Goal: Task Accomplishment & Management: Complete application form

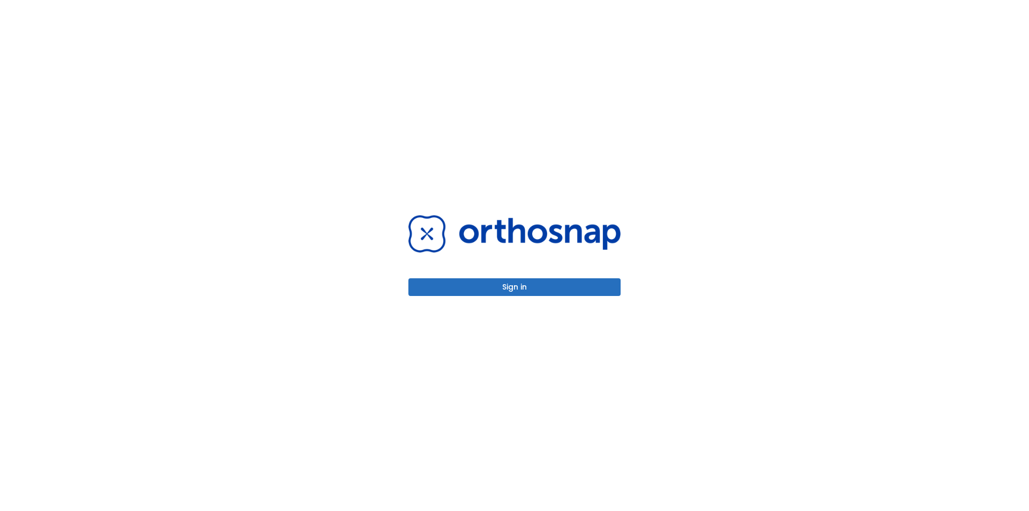
drag, startPoint x: 575, startPoint y: 277, endPoint x: 571, endPoint y: 288, distance: 11.4
click at [571, 287] on div "Sign in" at bounding box center [514, 255] width 212 height 80
click at [571, 288] on button "Sign in" at bounding box center [514, 287] width 212 height 18
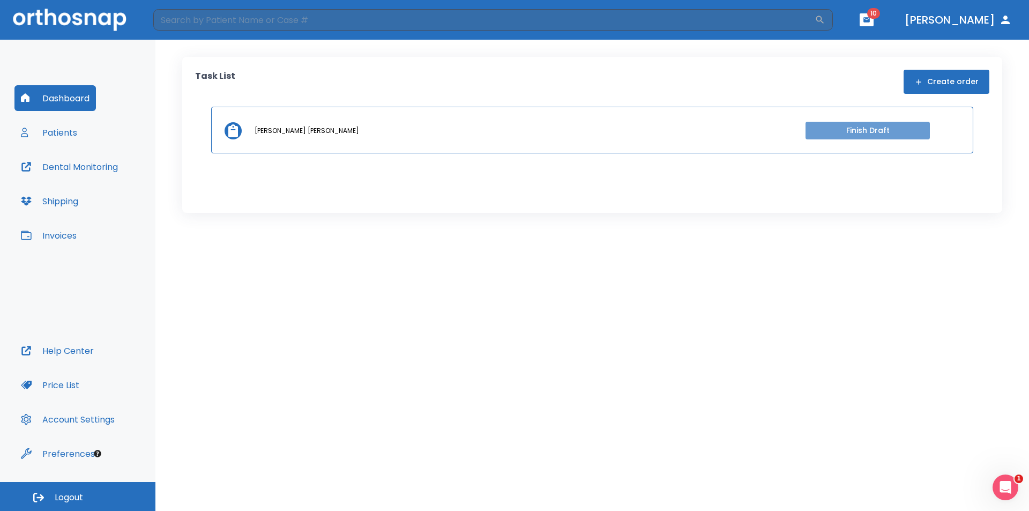
click at [831, 130] on button "Finish Draft" at bounding box center [867, 131] width 124 height 18
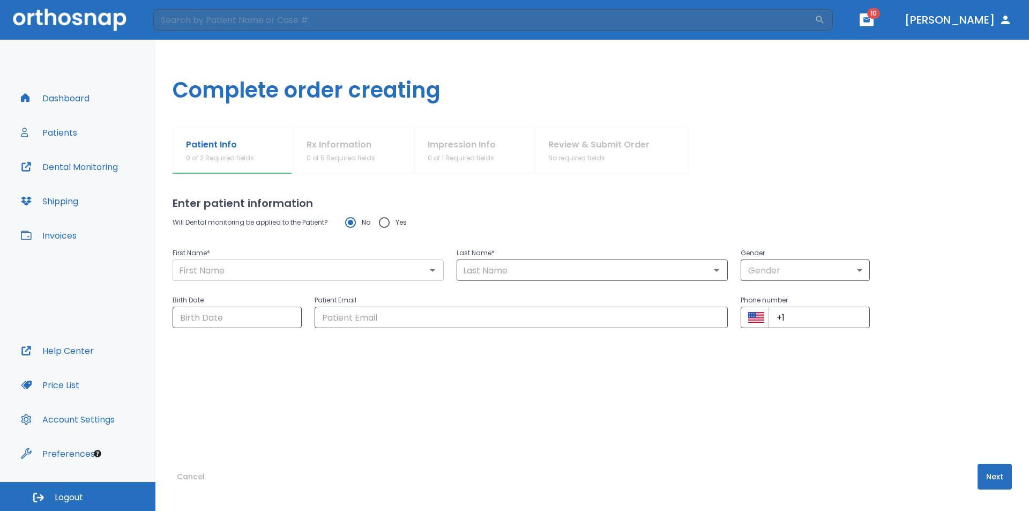
type input "Shiree Mae"
type input "Dela Cruz"
type input "0"
type input "04/14/1990"
type input "Shireedelacruz@gmail.com"
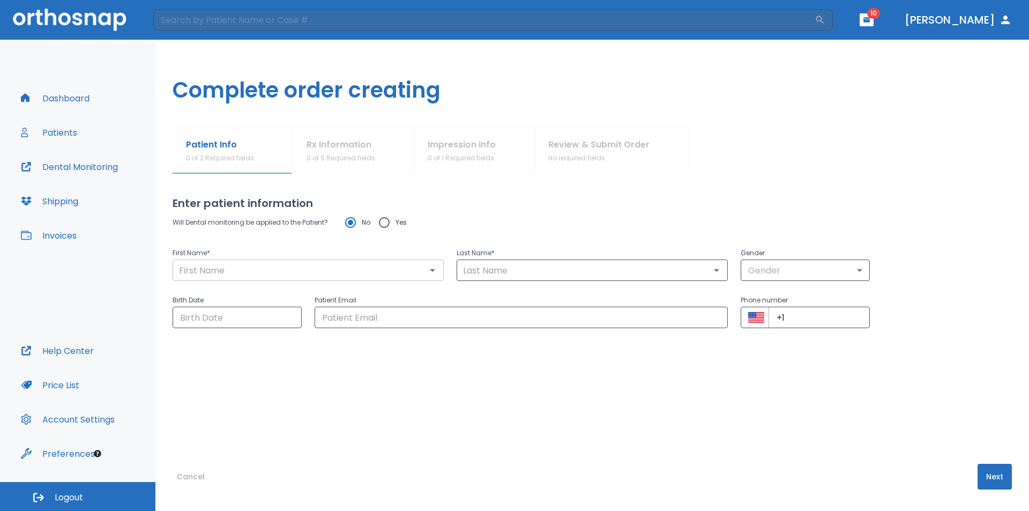
type input "+1 (808) 551-2731"
radio input "false"
radio input "true"
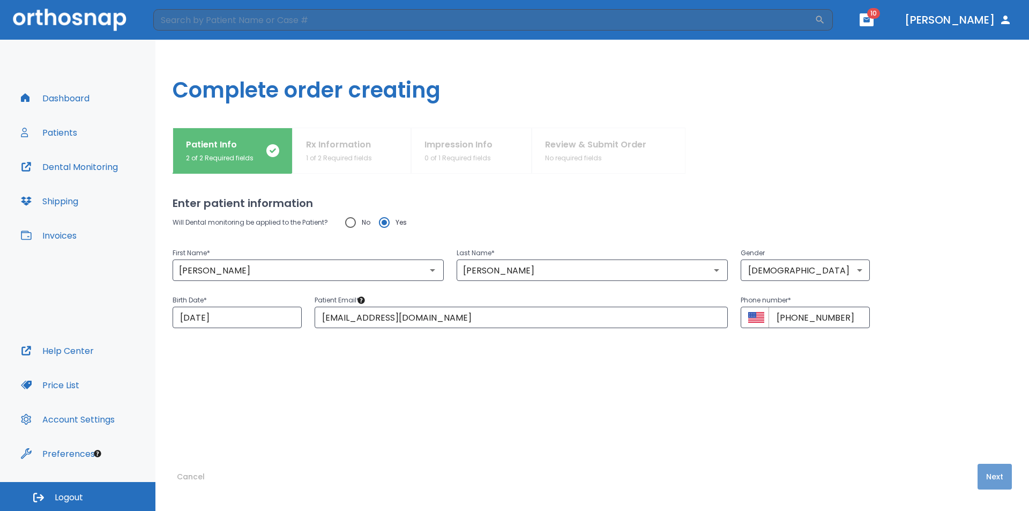
click at [984, 482] on button "Next" at bounding box center [994, 477] width 34 height 26
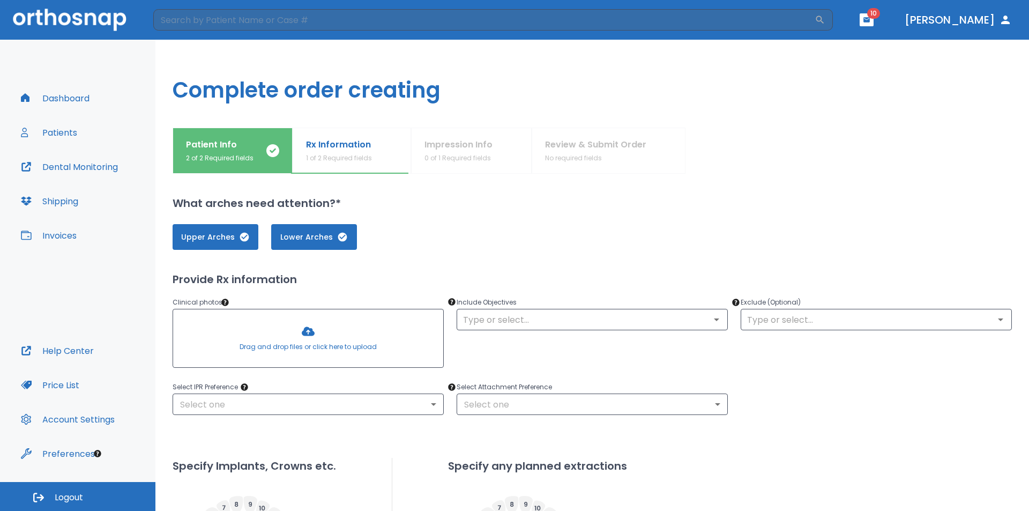
click at [301, 334] on div at bounding box center [308, 338] width 270 height 58
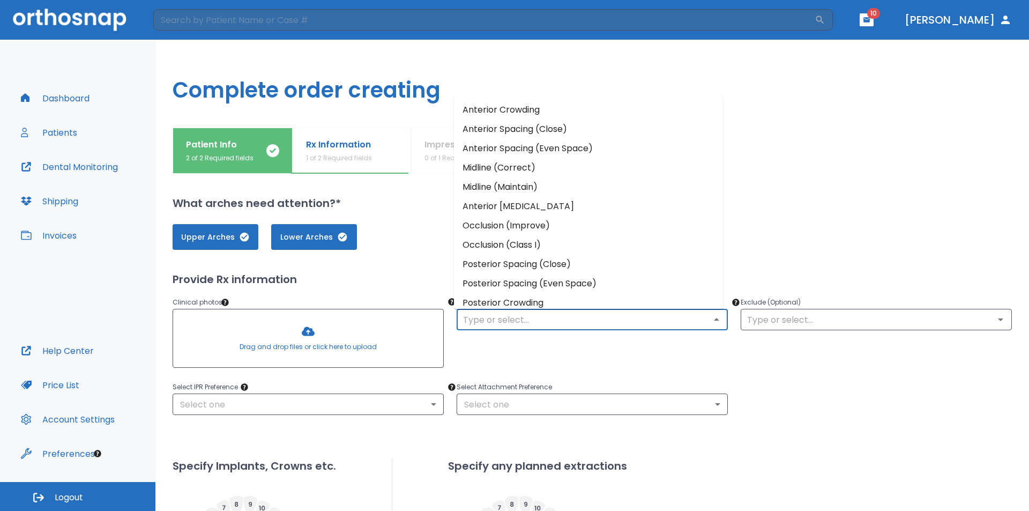
click at [529, 317] on input "text" at bounding box center [592, 319] width 265 height 15
click at [536, 166] on li "Midline (Correct)" at bounding box center [588, 167] width 269 height 19
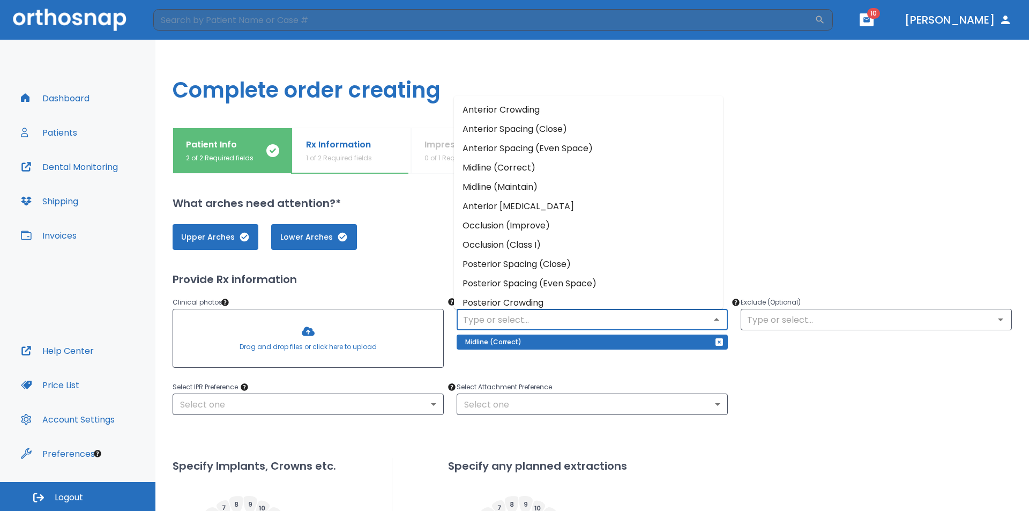
click at [688, 321] on input "text" at bounding box center [592, 319] width 265 height 15
click at [666, 325] on input "text" at bounding box center [592, 319] width 265 height 15
click at [529, 104] on li "Anterior Crowding" at bounding box center [588, 109] width 269 height 19
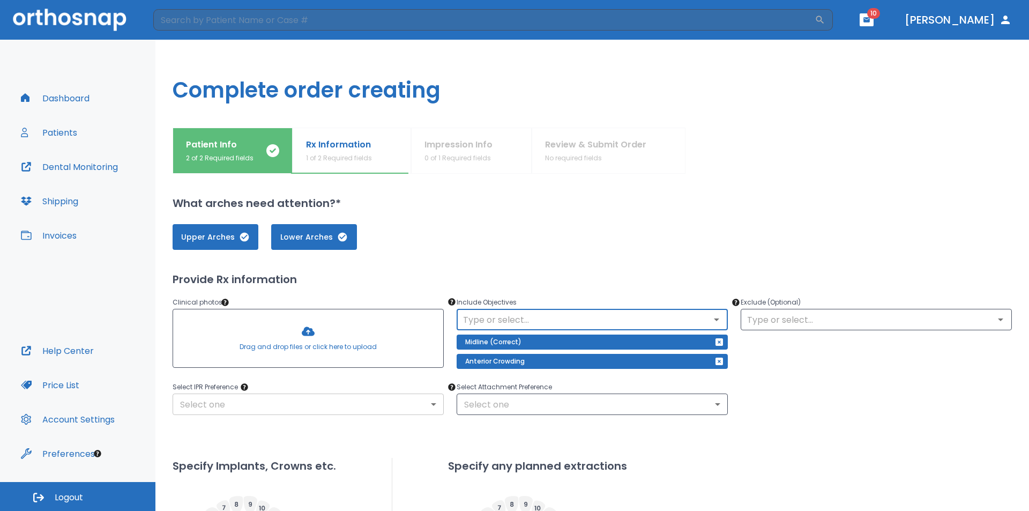
click at [369, 395] on body "​ 10 Dr. Tath Dashboard Patients Dental Monitoring Shipping Invoices Help Cente…" at bounding box center [514, 255] width 1029 height 511
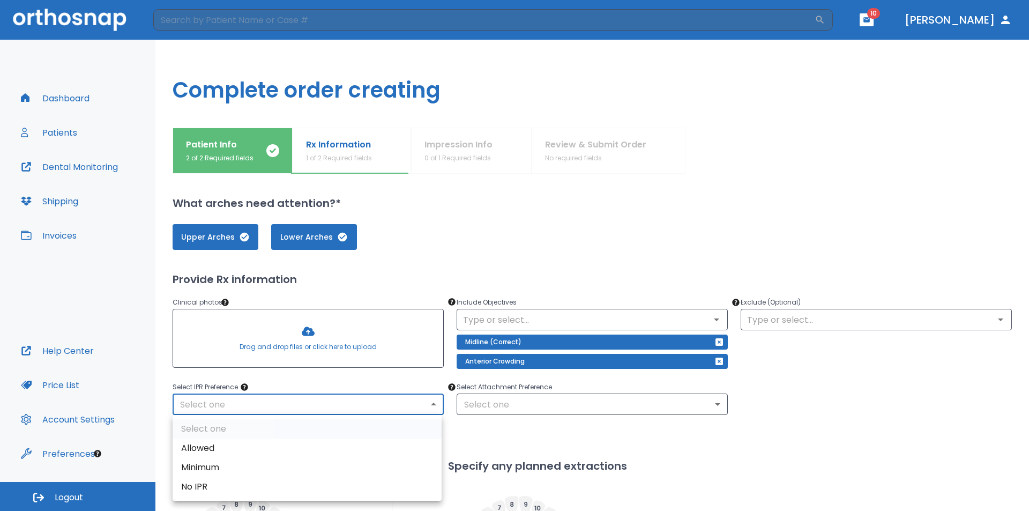
click at [339, 466] on li "Minimum" at bounding box center [307, 467] width 269 height 19
type input "2"
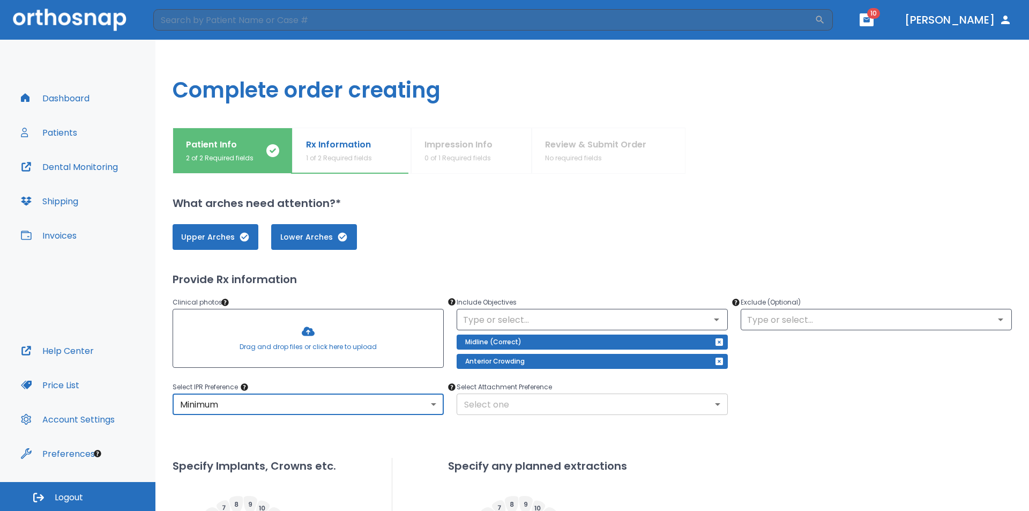
click at [572, 398] on body "​ 10 Dr. Tath Dashboard Patients Dental Monitoring Shipping Invoices Help Cente…" at bounding box center [514, 255] width 1029 height 511
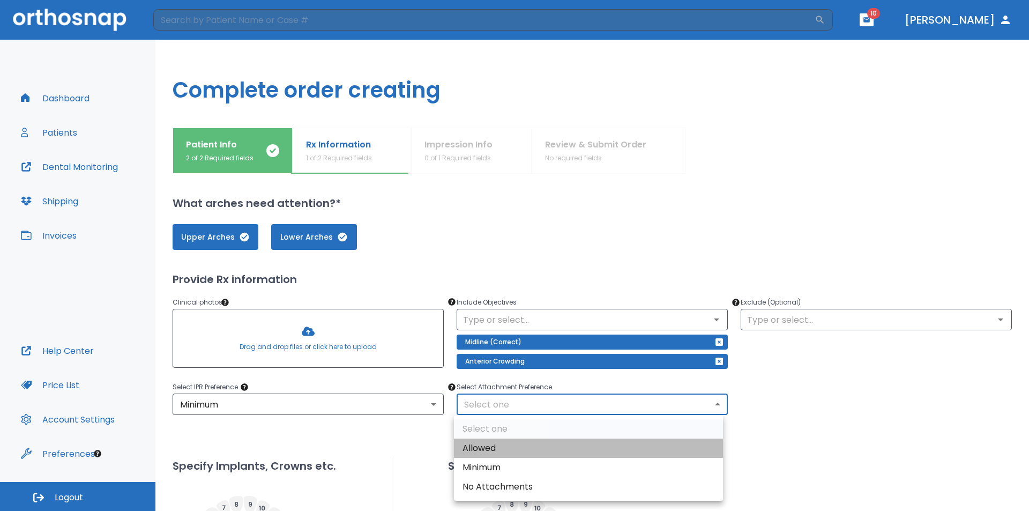
click at [542, 447] on li "Allowed" at bounding box center [588, 447] width 269 height 19
type input "1"
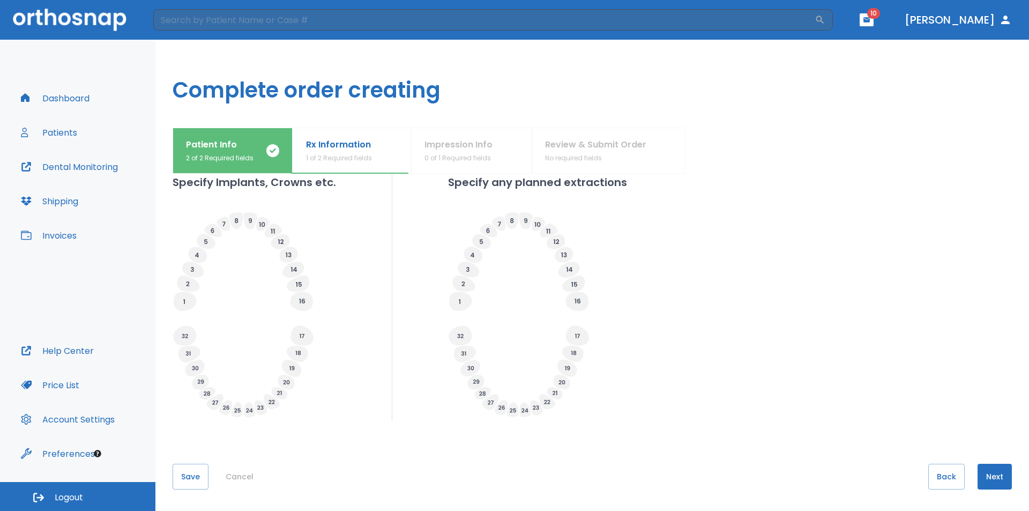
scroll to position [16, 0]
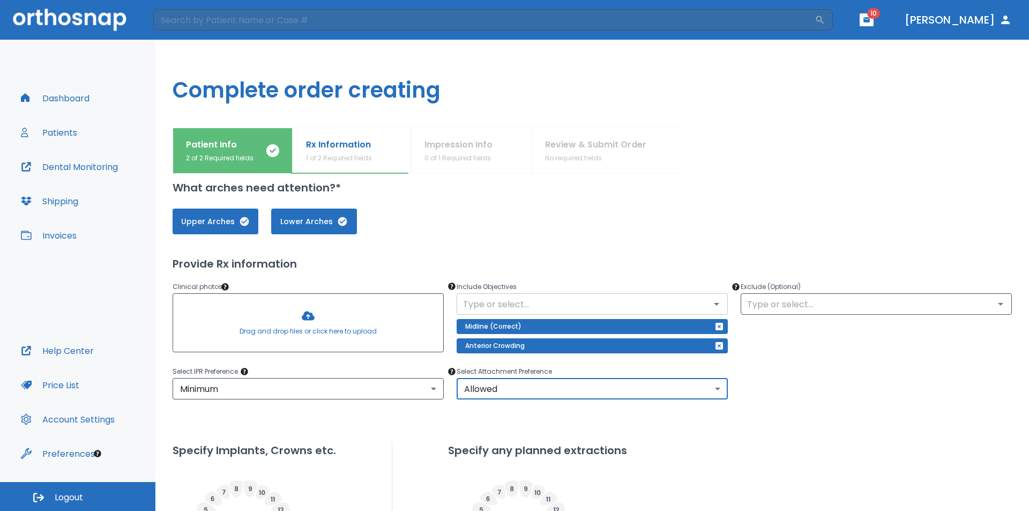
click at [597, 302] on input "text" at bounding box center [592, 303] width 265 height 15
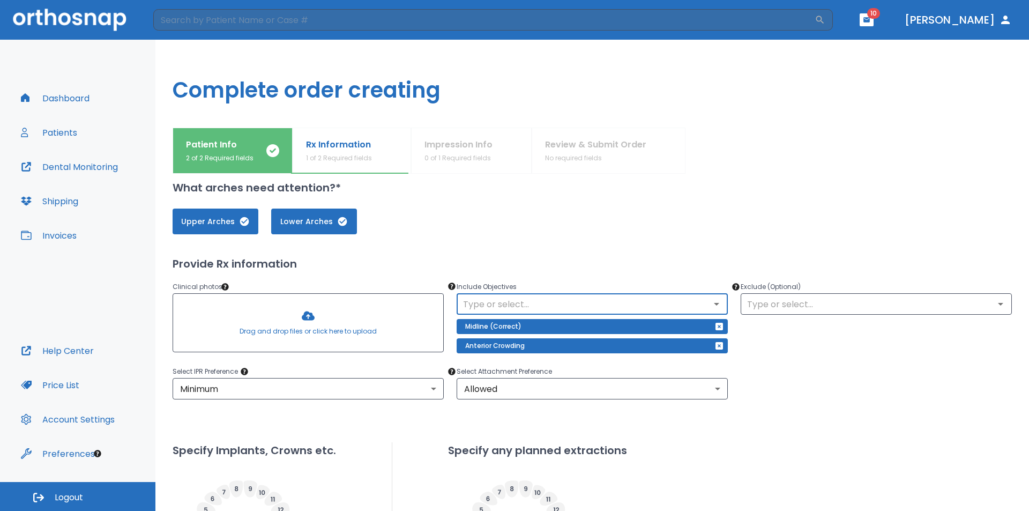
click at [543, 300] on input "text" at bounding box center [592, 303] width 265 height 15
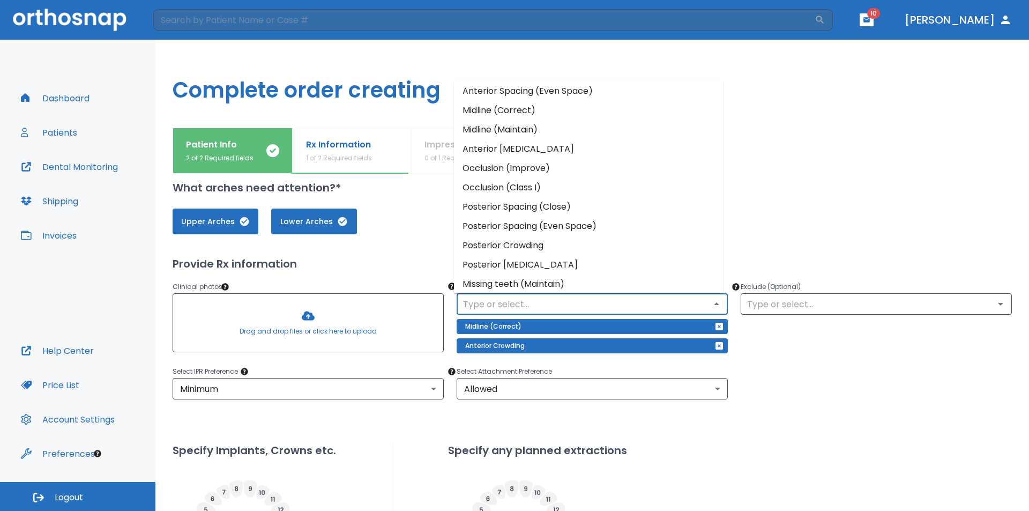
scroll to position [85, 0]
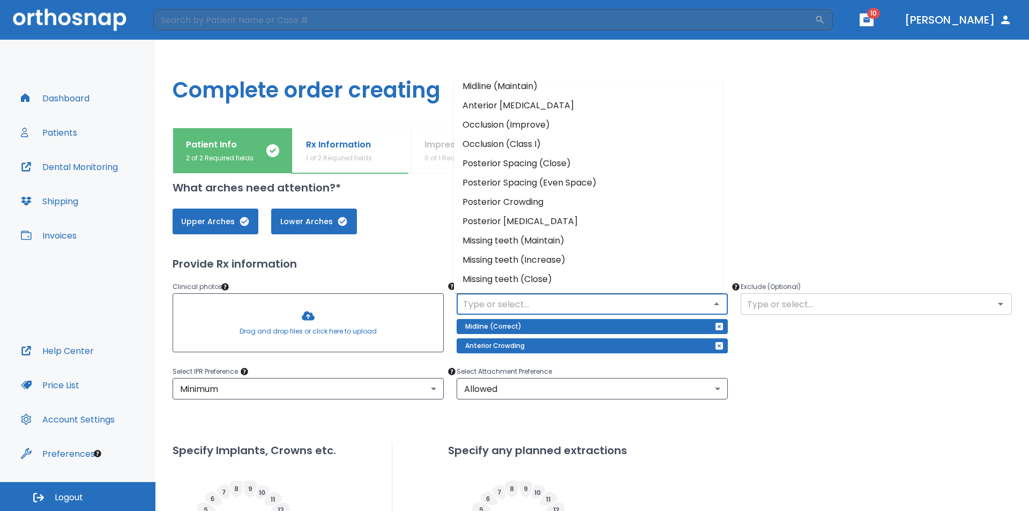
click at [783, 306] on input "text" at bounding box center [876, 303] width 265 height 15
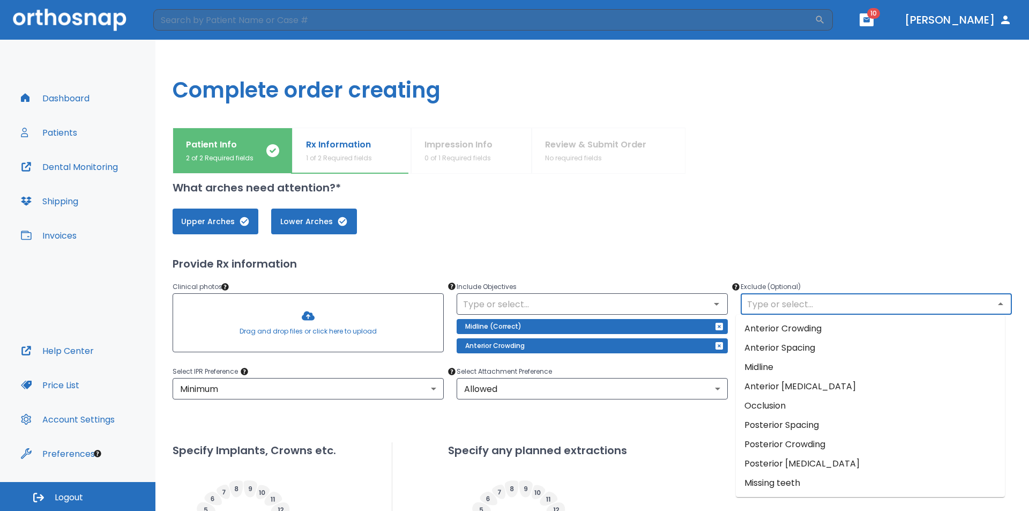
click at [709, 255] on div "Upper Arches Lower Arches Provide Rx information Clinical photos * Drag and dro…" at bounding box center [592, 442] width 839 height 493
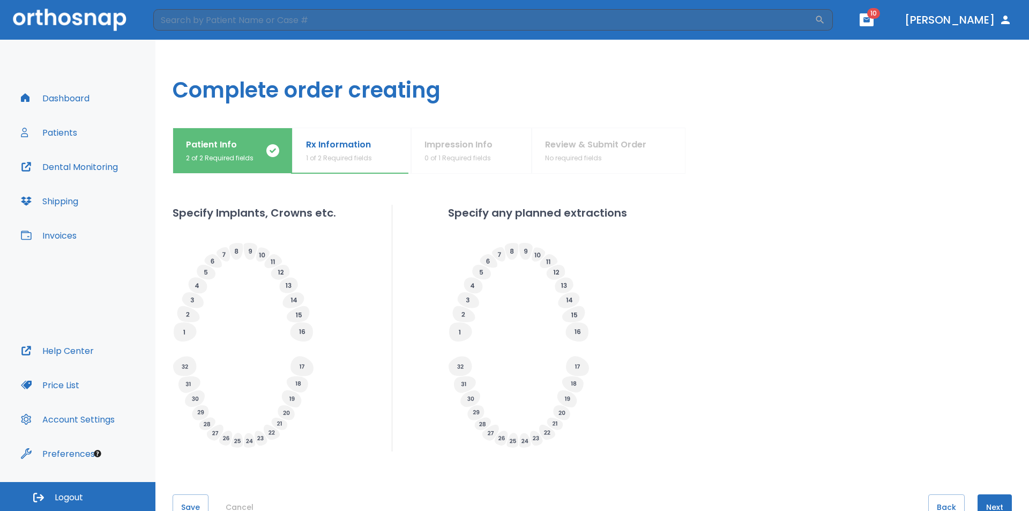
scroll to position [283, 0]
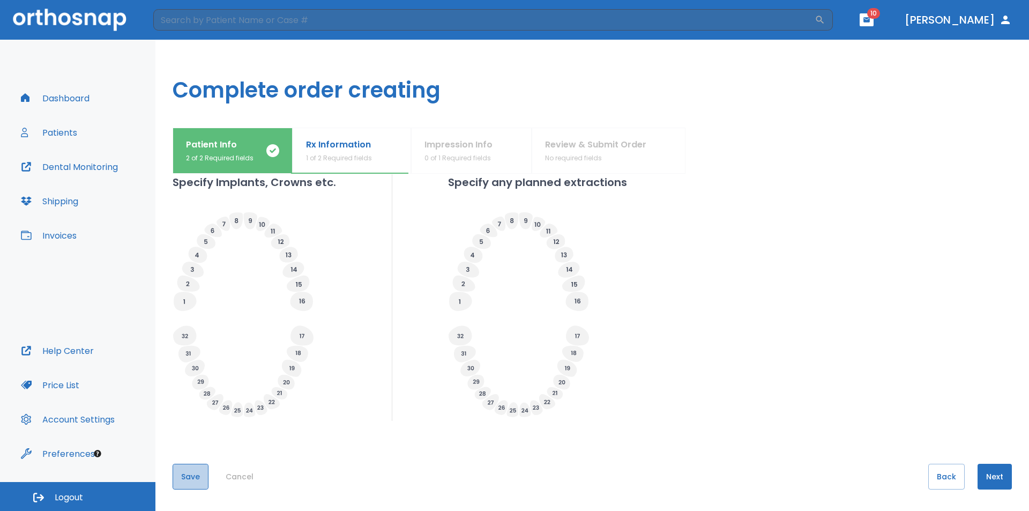
click at [189, 482] on button "Save" at bounding box center [191, 477] width 36 height 26
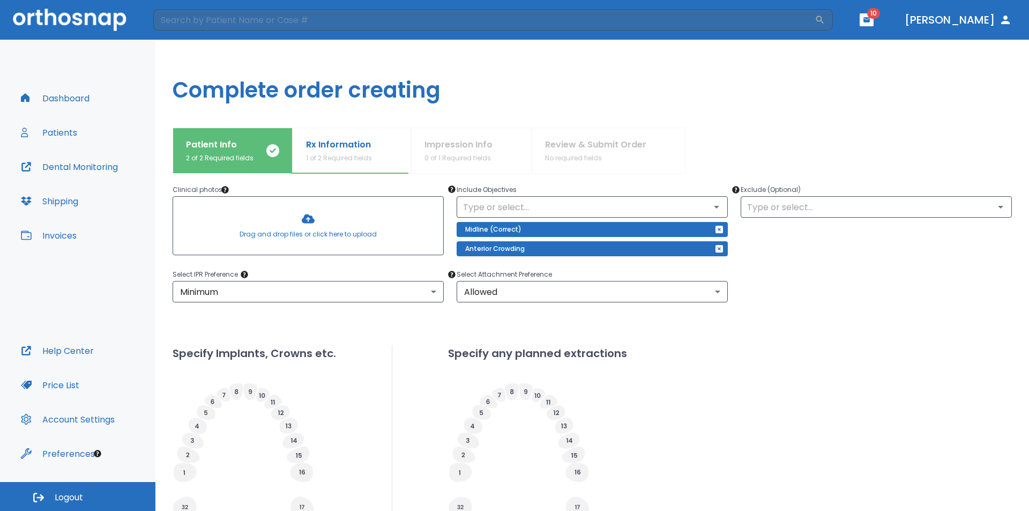
scroll to position [0, 0]
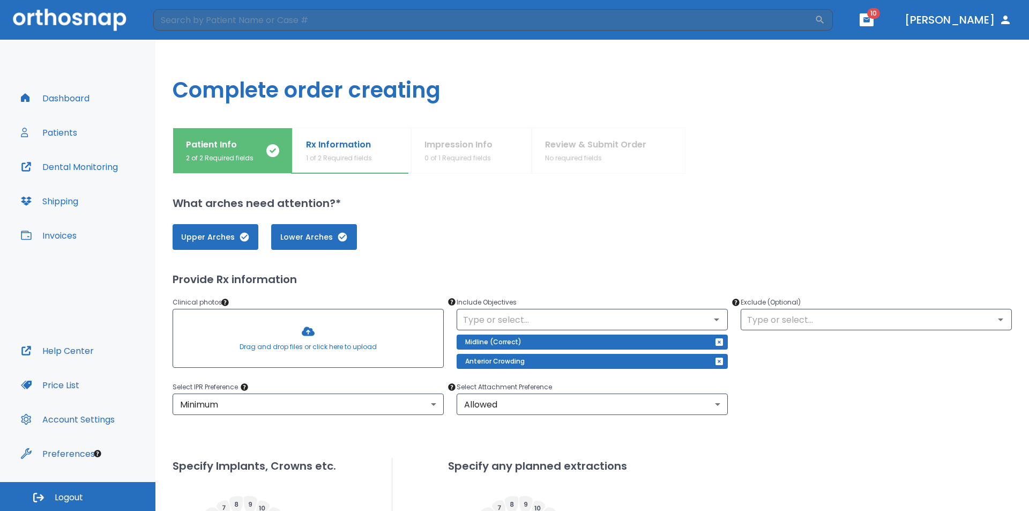
click at [327, 342] on div at bounding box center [308, 338] width 270 height 58
